Goal: Transaction & Acquisition: Purchase product/service

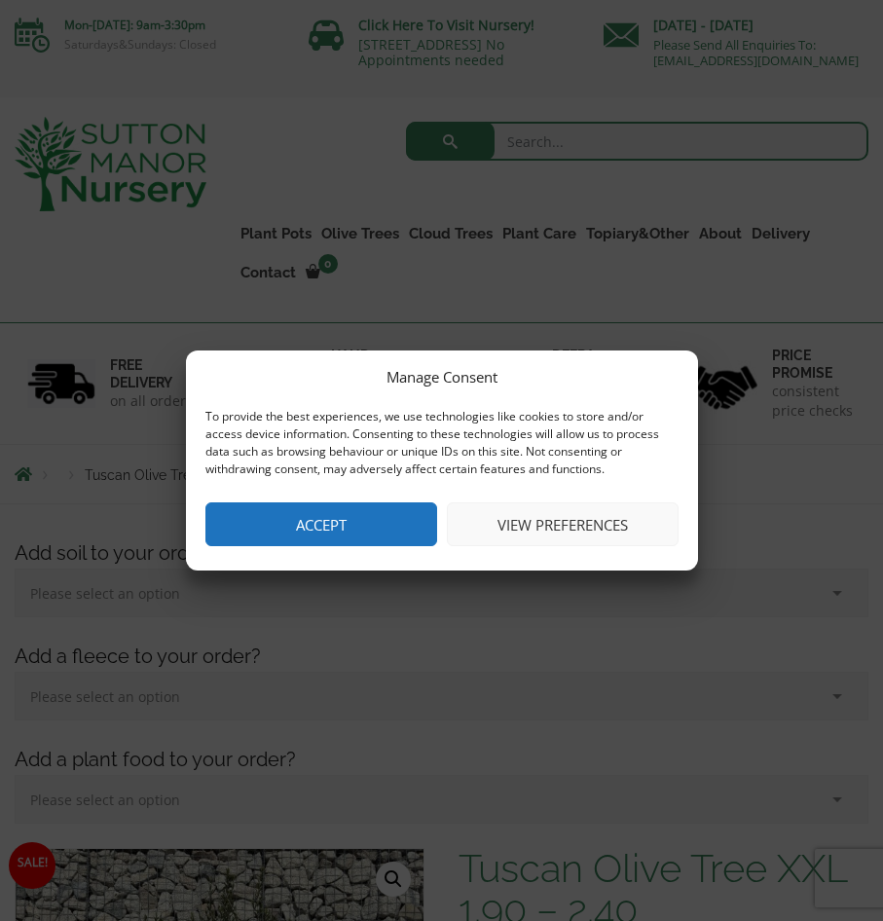
click at [392, 546] on div "Manage Consent To provide the best experiences, we use technologies like cookie…" at bounding box center [442, 460] width 512 height 220
click at [380, 507] on button "Accept" at bounding box center [321, 524] width 232 height 44
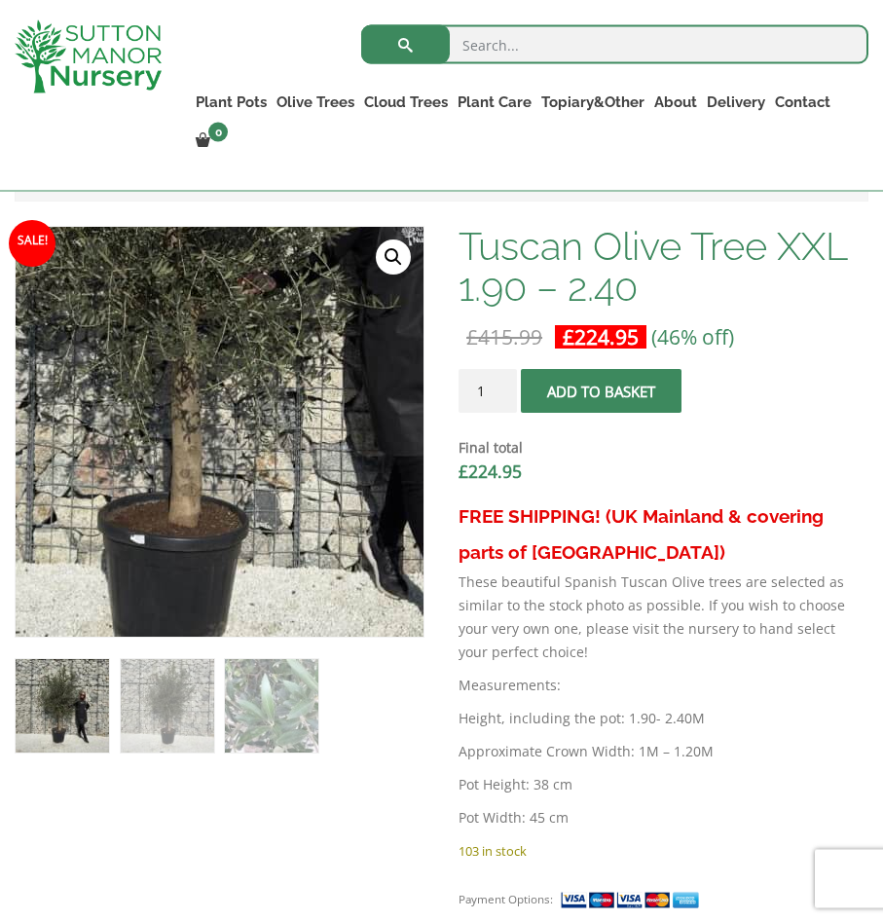
scroll to position [596, 0]
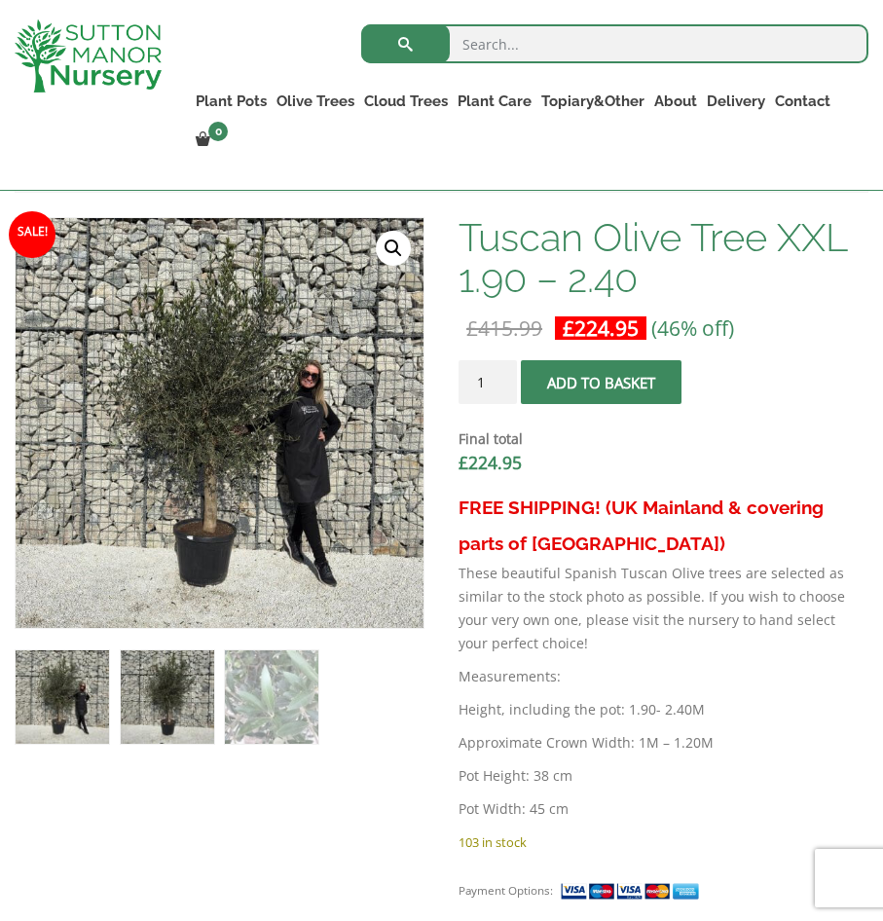
click at [157, 710] on img at bounding box center [167, 696] width 93 height 93
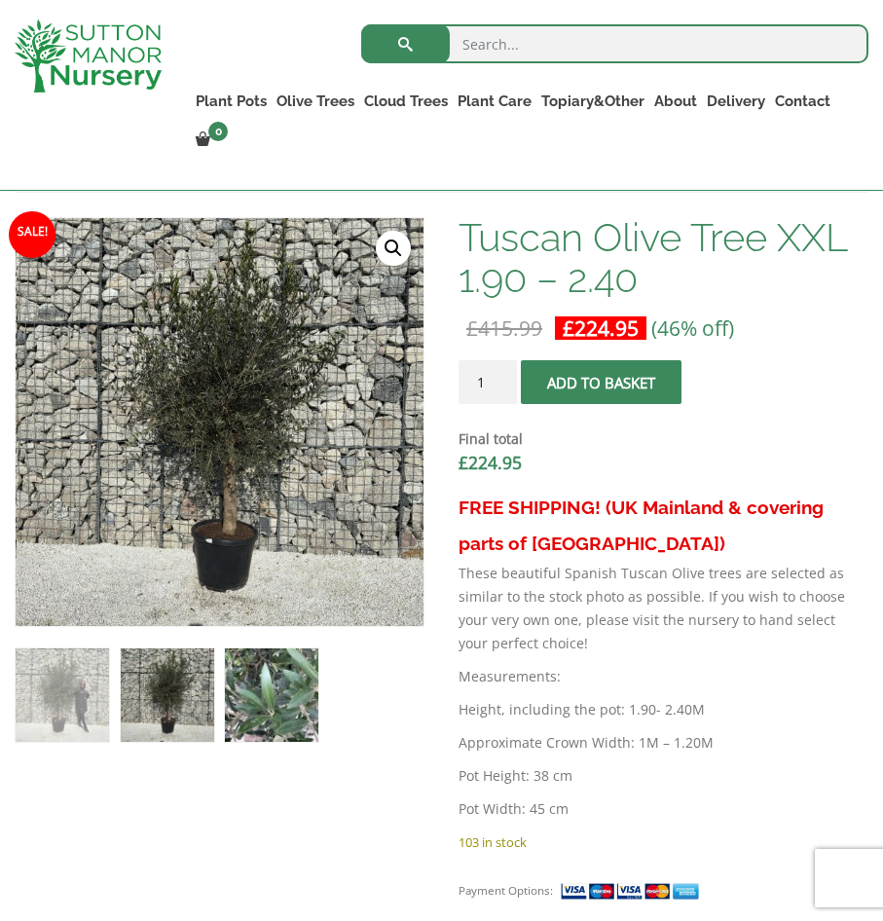
click at [250, 710] on img at bounding box center [271, 694] width 93 height 93
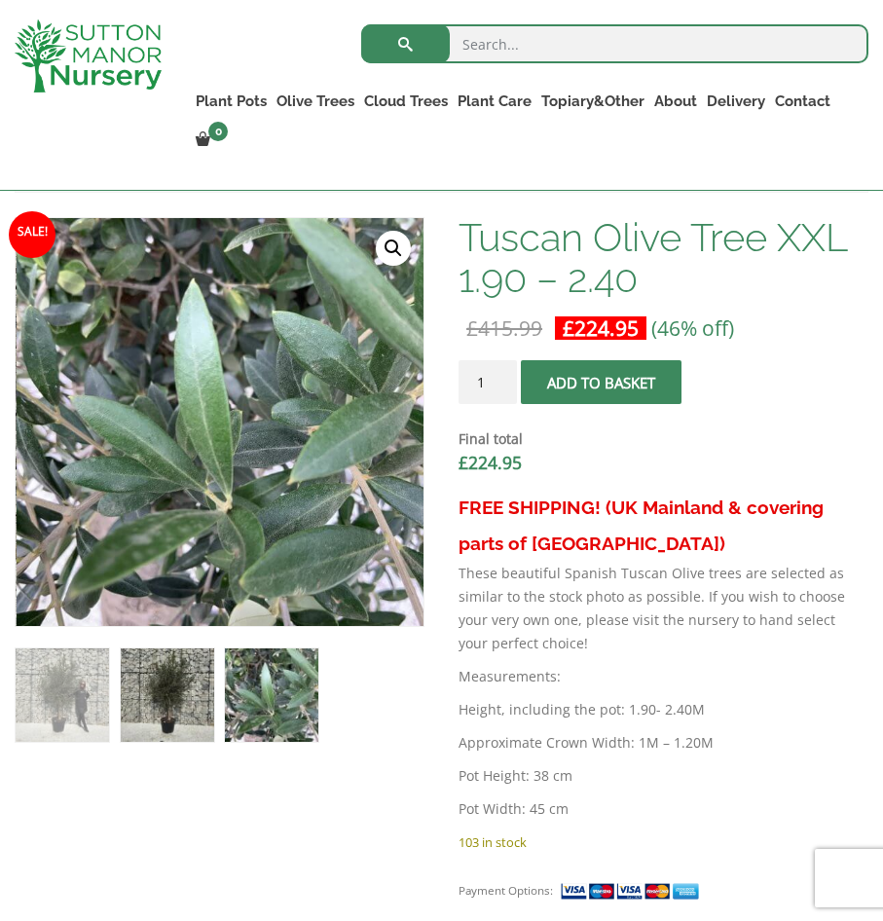
click at [160, 704] on img at bounding box center [167, 694] width 93 height 93
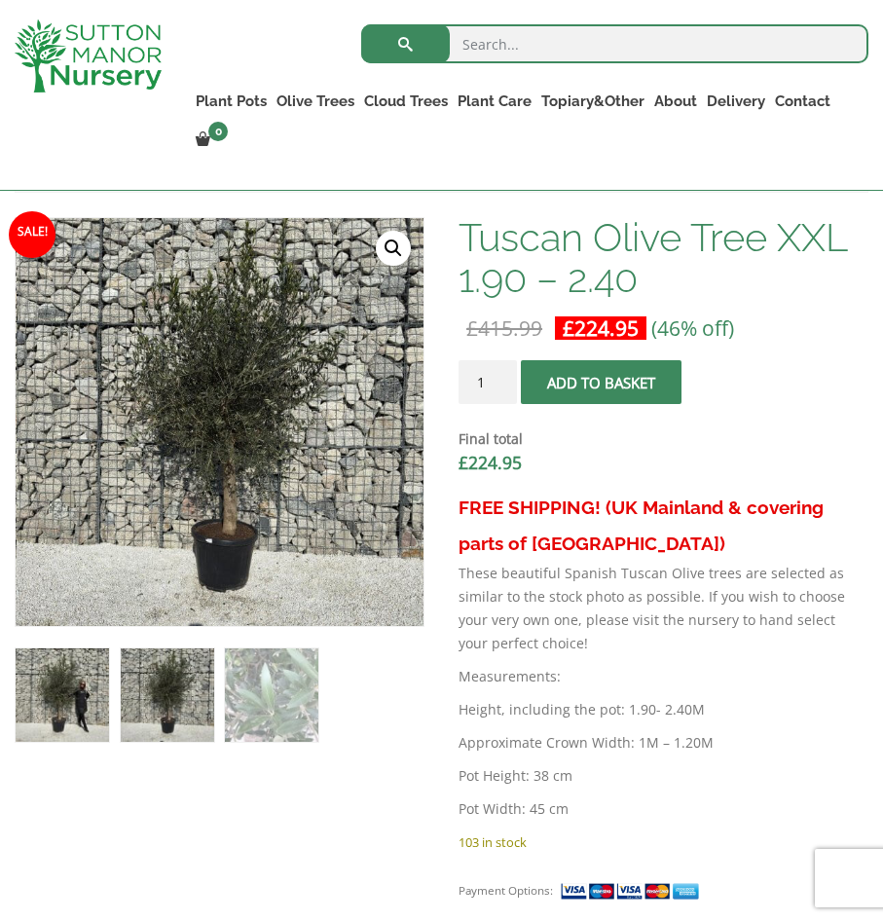
click at [99, 706] on img at bounding box center [62, 694] width 93 height 93
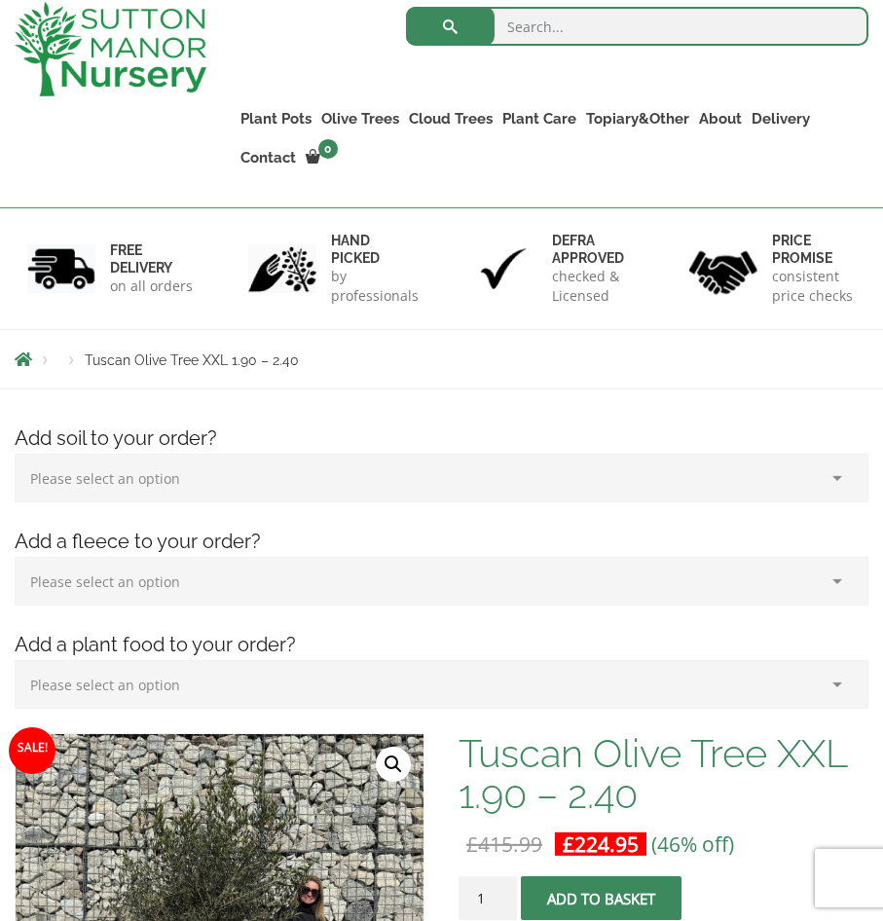
scroll to position [99, 0]
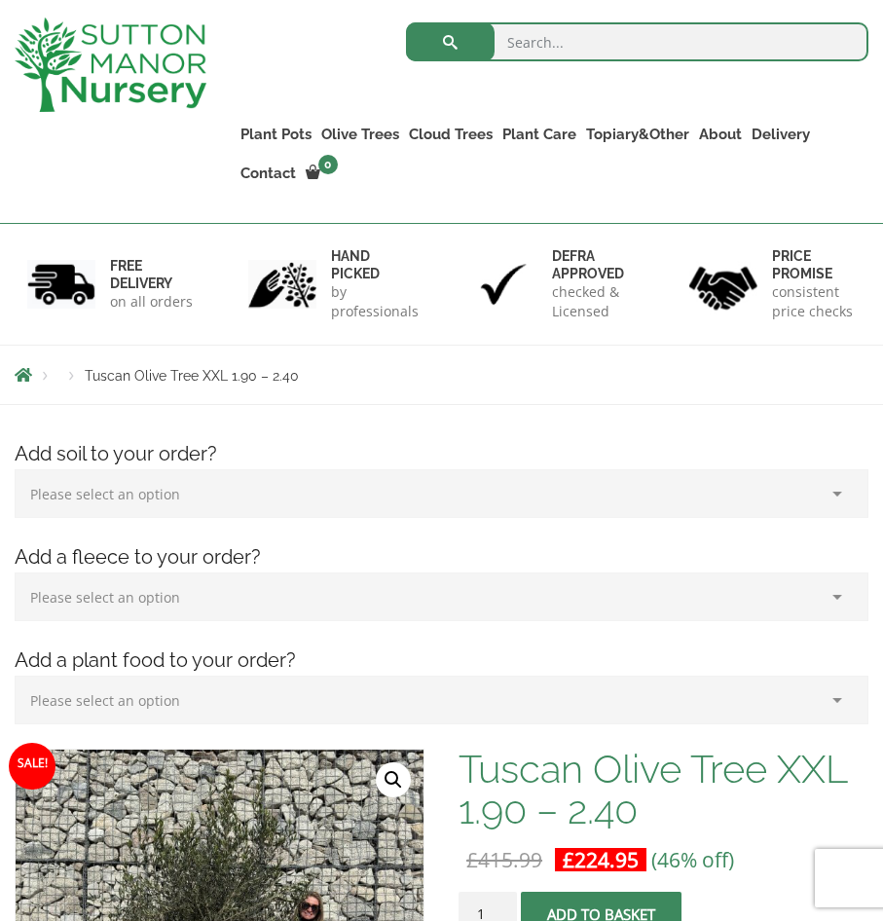
click at [15, 469] on select "Please select an option (x1) 75L Bag (£34.99) (x2) 75L Bag (£69.98) (x3) 75L Ba…" at bounding box center [441, 493] width 853 height 49
click at [140, 508] on select "Please select an option (x1) 75L Bag (£34.99) (x2) 75L Bag (£69.98) (x3) 75L Ba…" at bounding box center [441, 493] width 853 height 49
click at [15, 572] on select "Please select an option (x1) Horticultural Fleece (£24.95)" at bounding box center [441, 596] width 853 height 49
click at [15, 469] on select "Please select an option (x1) 75L Bag (£34.99) (x2) 75L Bag (£69.98) (x3) 75L Ba…" at bounding box center [441, 493] width 853 height 49
click at [182, 502] on select "Please select an option (x1) 75L Bag (£34.99) (x2) 75L Bag (£69.98) (x3) 75L Ba…" at bounding box center [441, 493] width 853 height 49
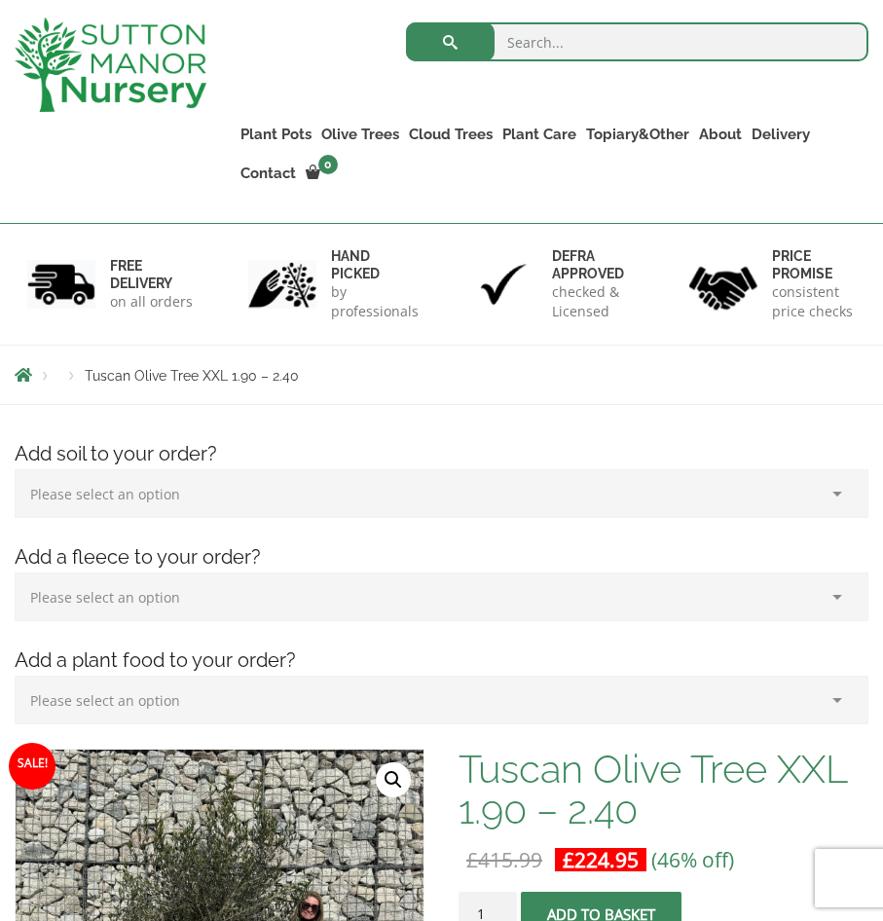
click at [15, 572] on select "Please select an option (x1) Horticultural Fleece (£24.95)" at bounding box center [441, 596] width 853 height 49
click at [264, 614] on select "Please select an option (x1) Horticultural Fleece (£24.95)" at bounding box center [441, 596] width 853 height 49
click at [15, 675] on select "Please select an option (x1) Plant Food (£19.99) (x2) Plant Food (£39.98)" at bounding box center [441, 699] width 853 height 49
click at [226, 707] on select "Please select an option (x1) Plant Food (£19.99) (x2) Plant Food (£39.98)" at bounding box center [441, 699] width 853 height 49
